Goal: Task Accomplishment & Management: Use online tool/utility

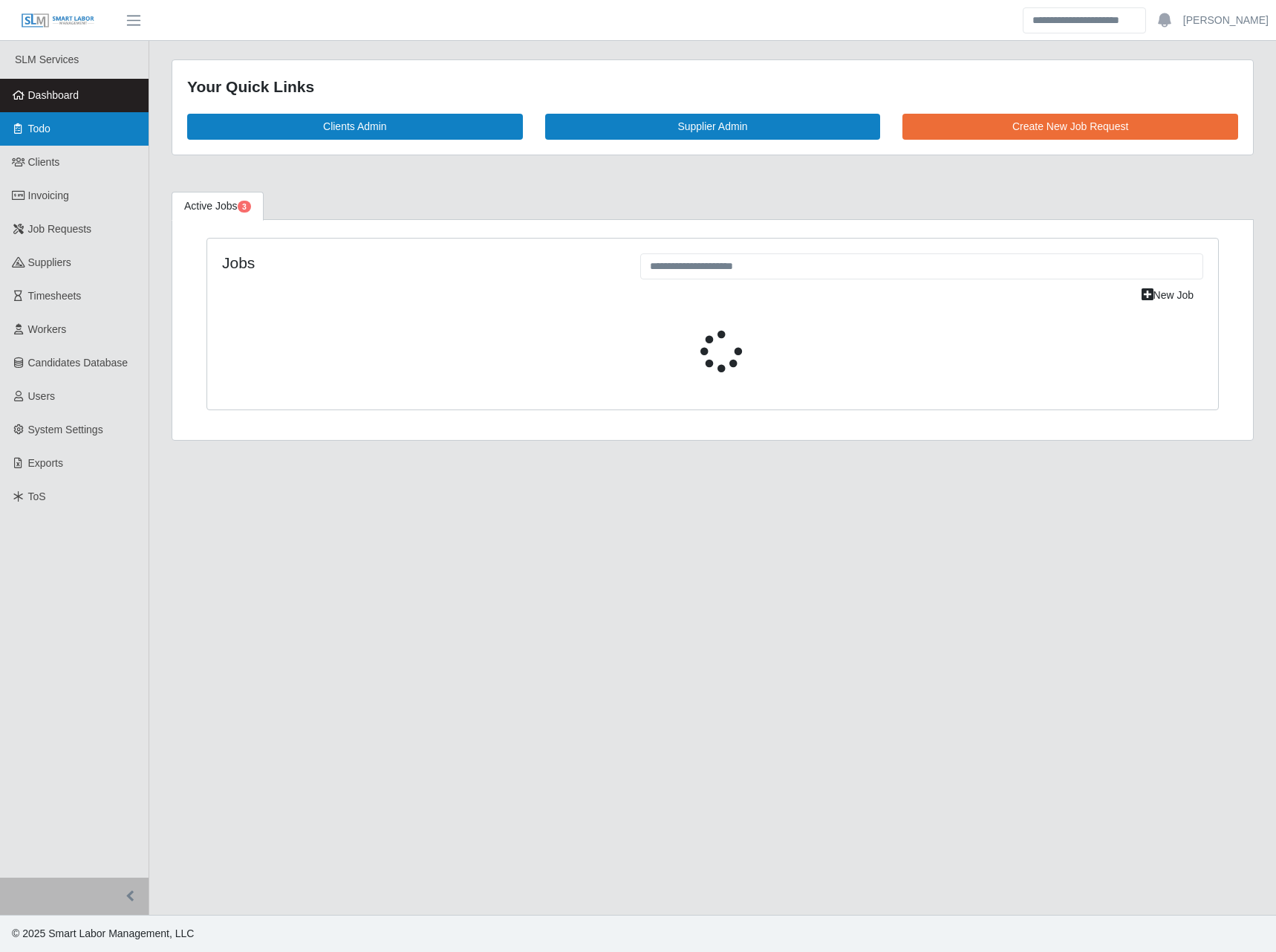
select select "****"
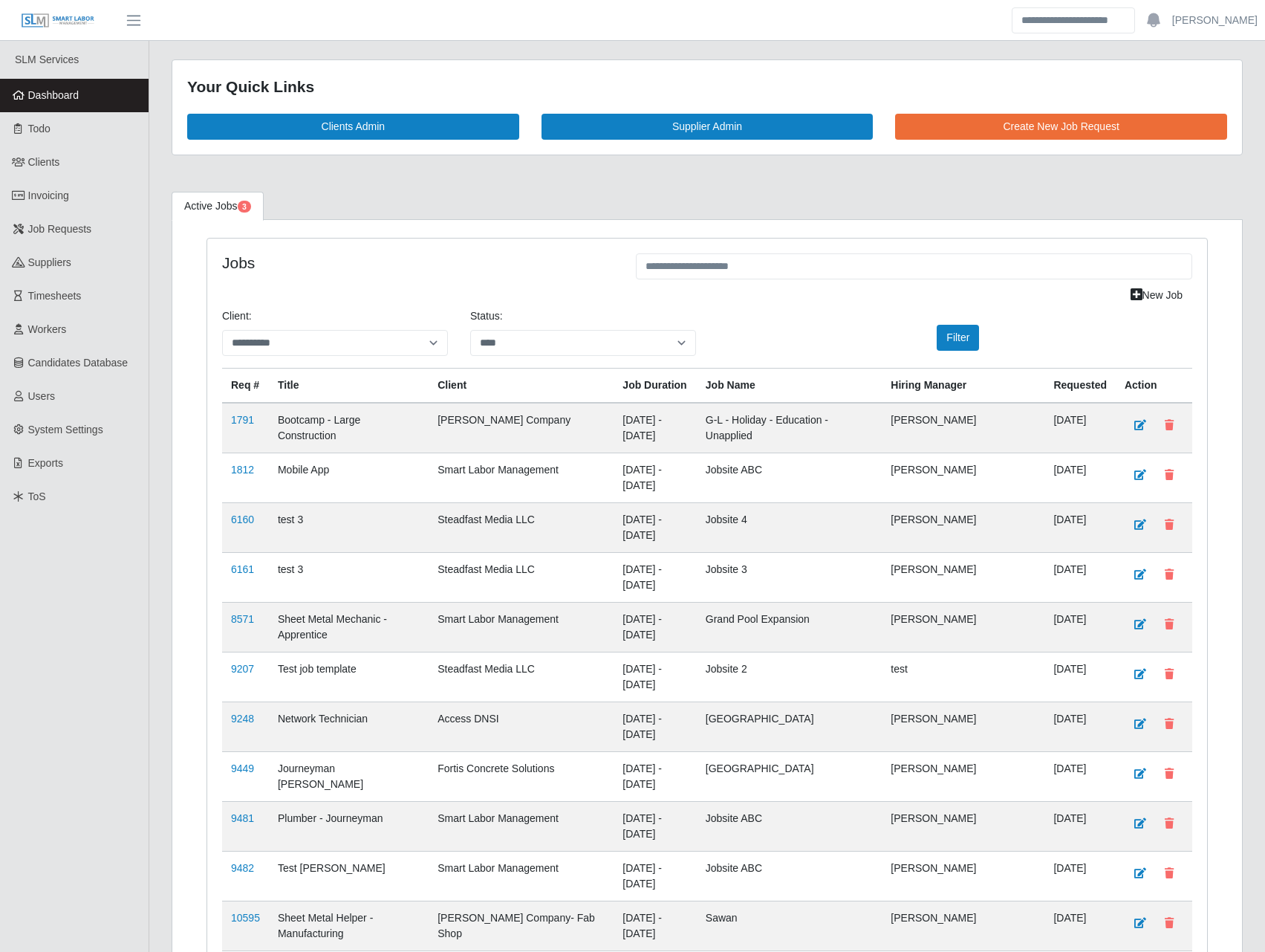
click at [61, 194] on span "Invoicing" at bounding box center [48, 195] width 40 height 12
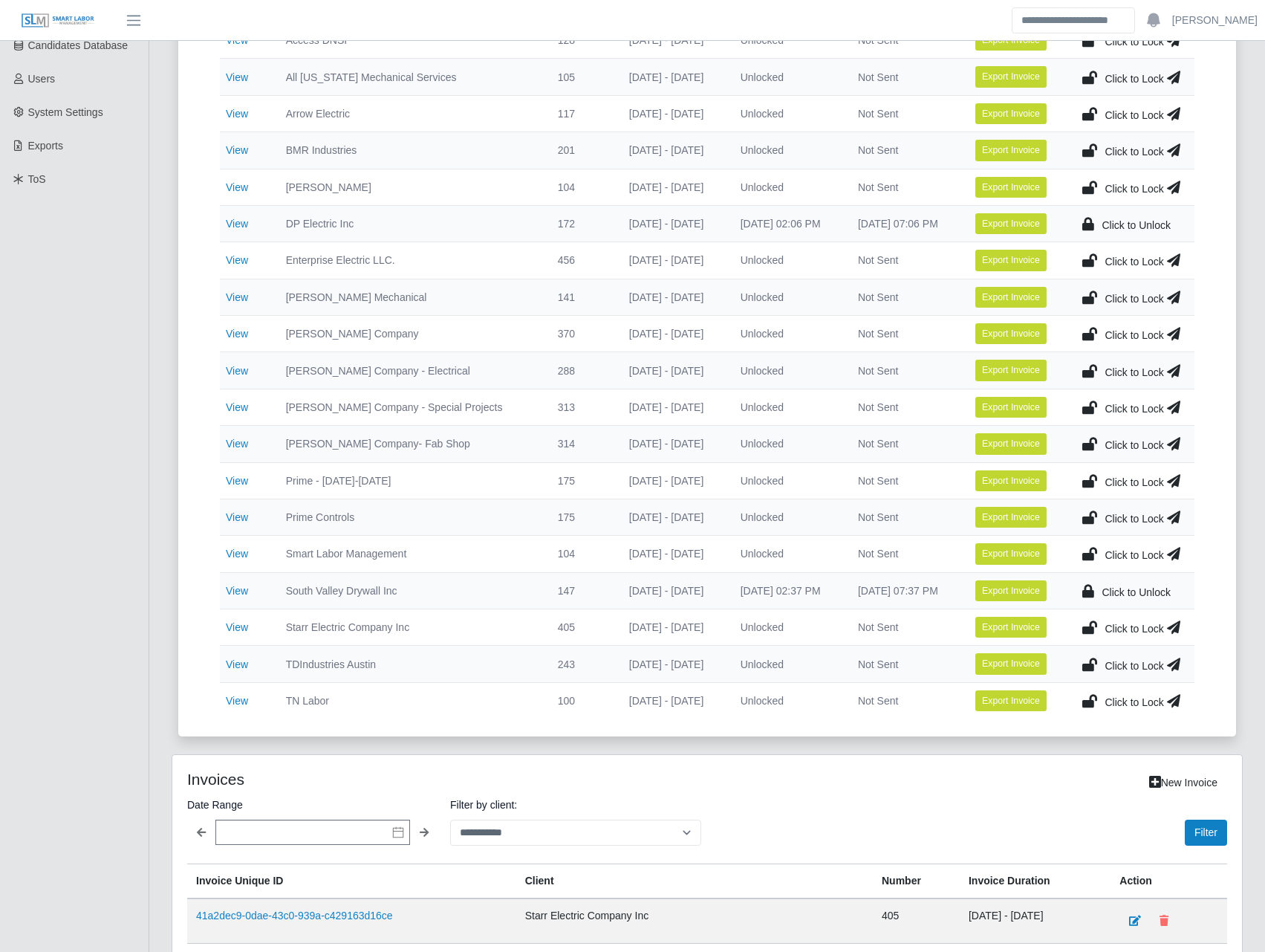
scroll to position [347, 0]
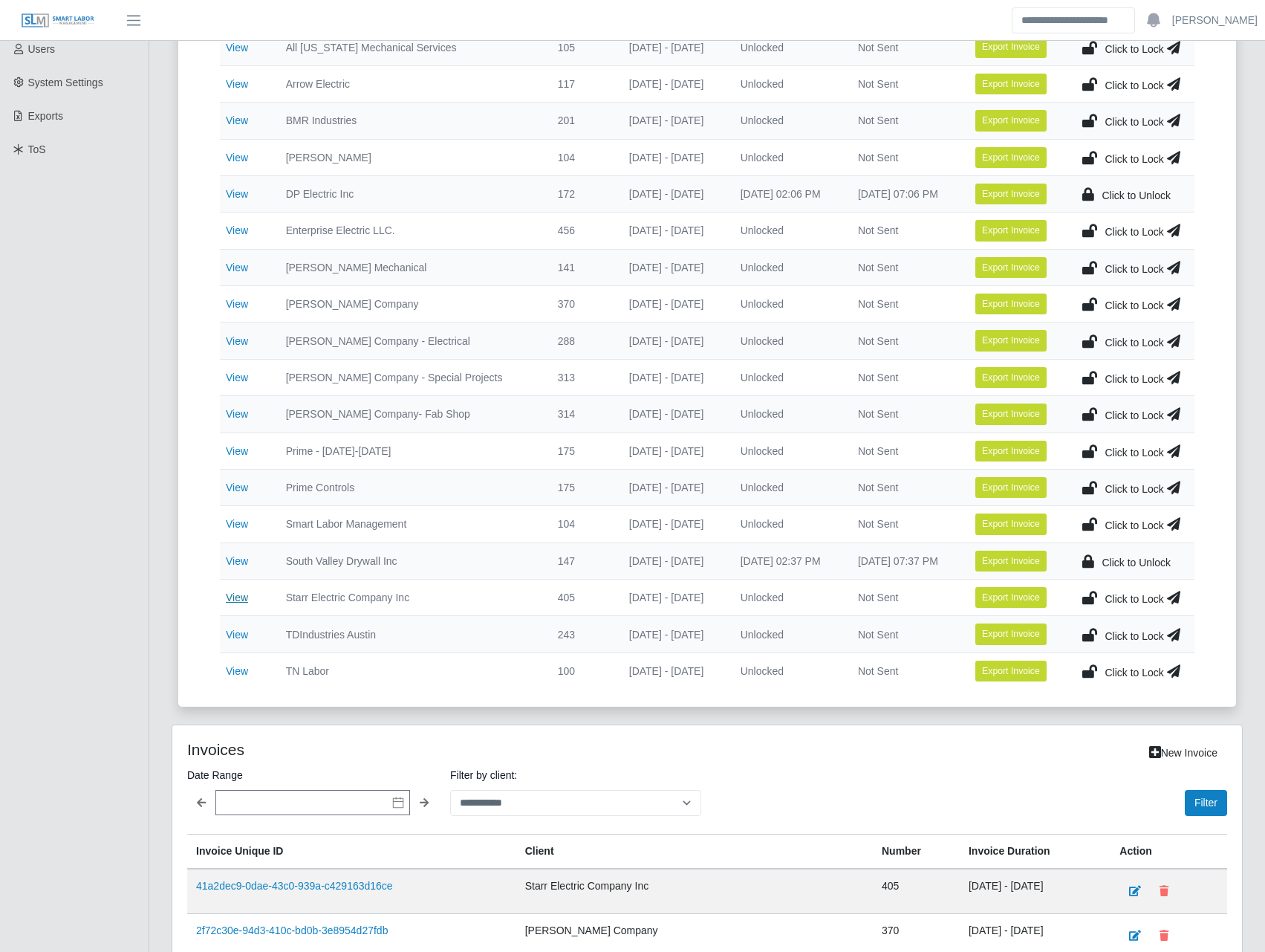
click at [240, 593] on link "View" at bounding box center [236, 597] width 22 height 12
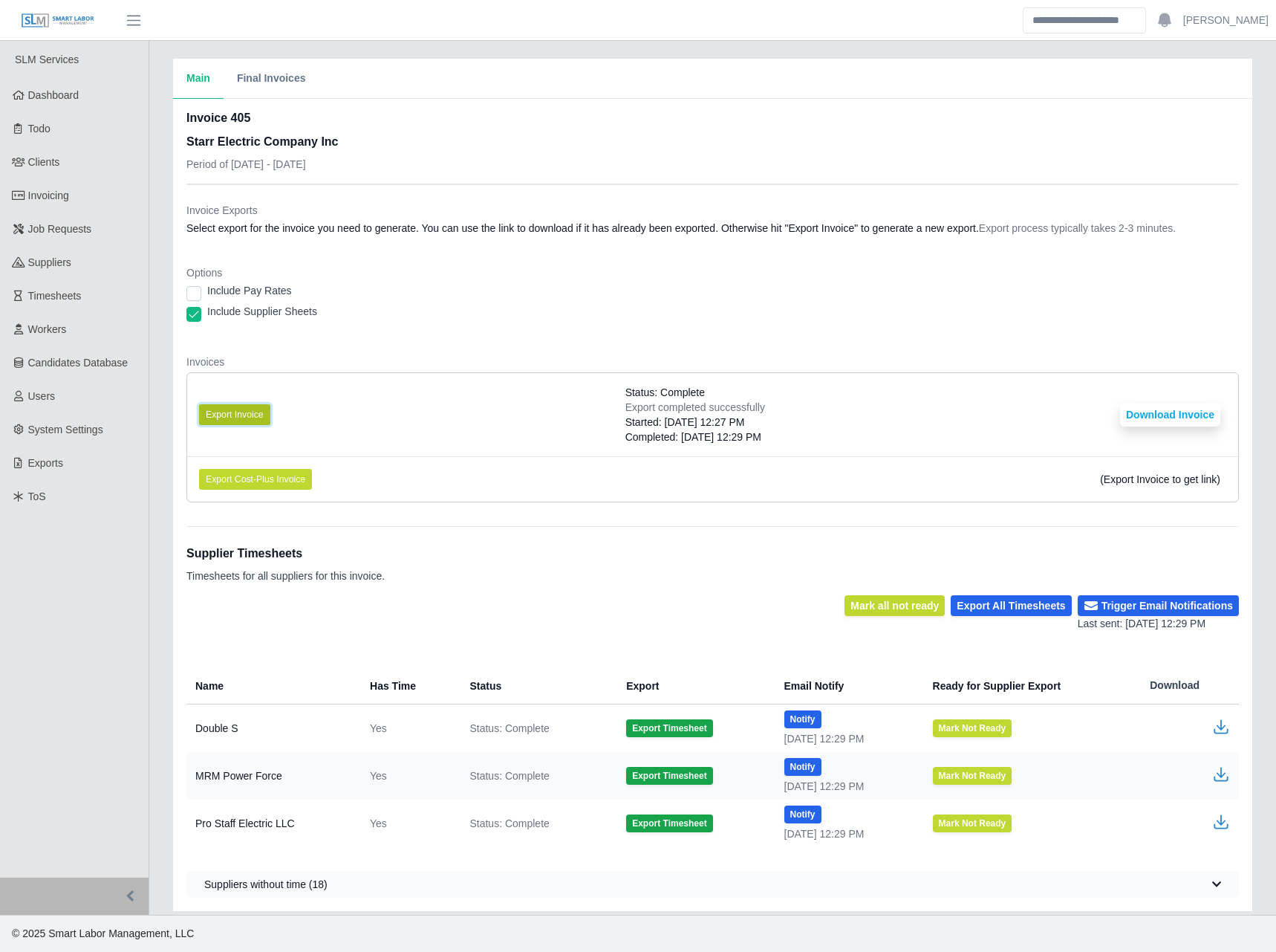
click at [252, 423] on button "Export Invoice" at bounding box center [235, 414] width 71 height 21
drag, startPoint x: 579, startPoint y: 293, endPoint x: 588, endPoint y: 293, distance: 9.0
click at [579, 293] on div "Include Pay Rates" at bounding box center [713, 293] width 1053 height 21
click at [1157, 406] on button "Download Invoice" at bounding box center [1170, 414] width 100 height 24
